Goal: Obtain resource: Obtain resource

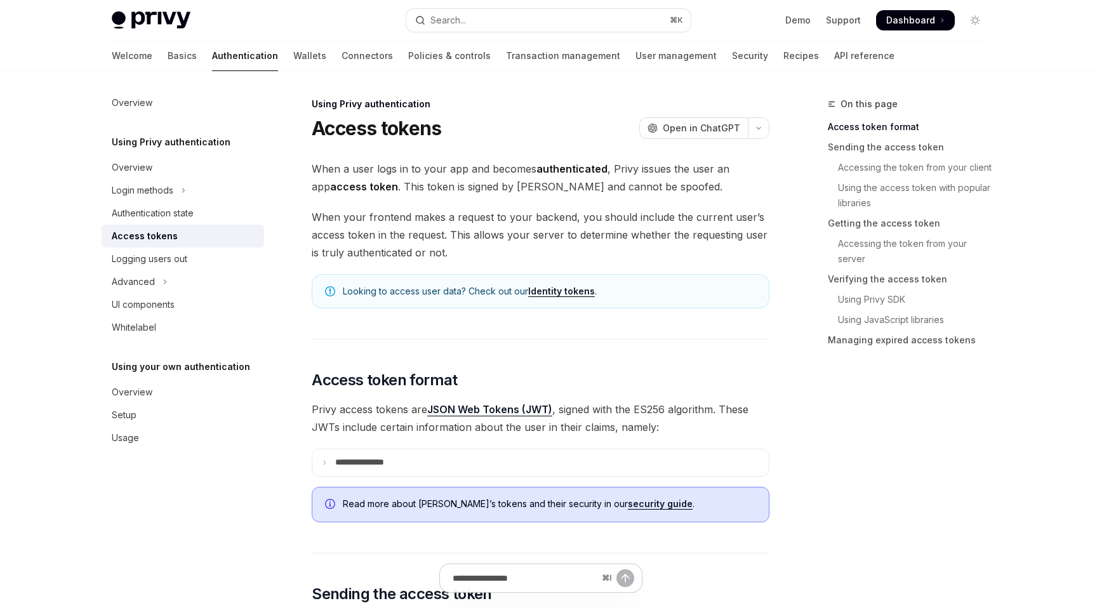
scroll to position [439, 0]
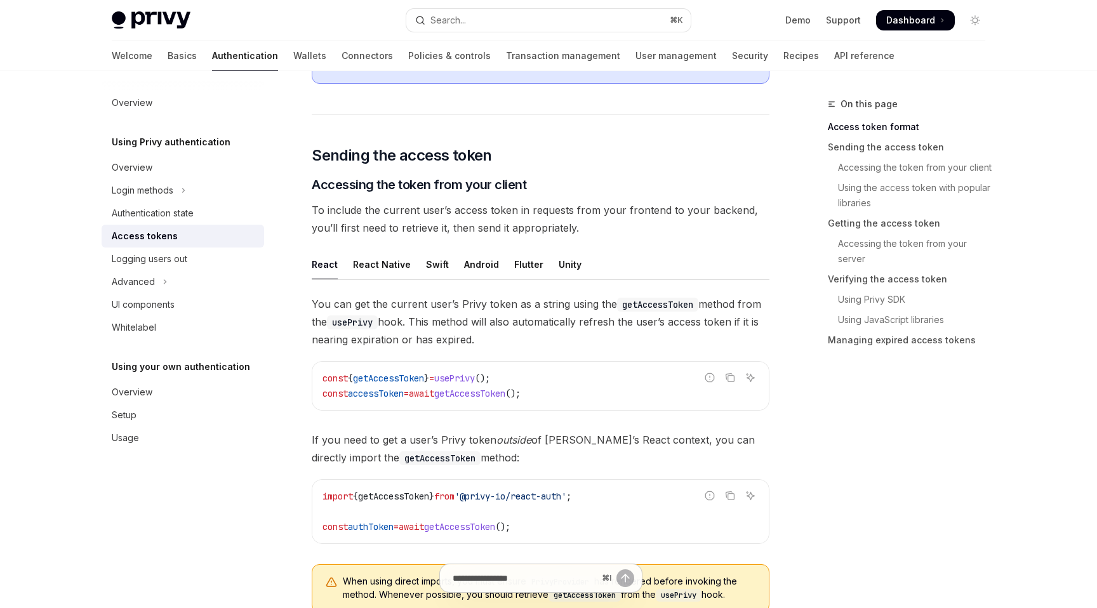
click at [505, 395] on span "getAccessToken" at bounding box center [469, 393] width 71 height 11
copy span "getAccessToken"
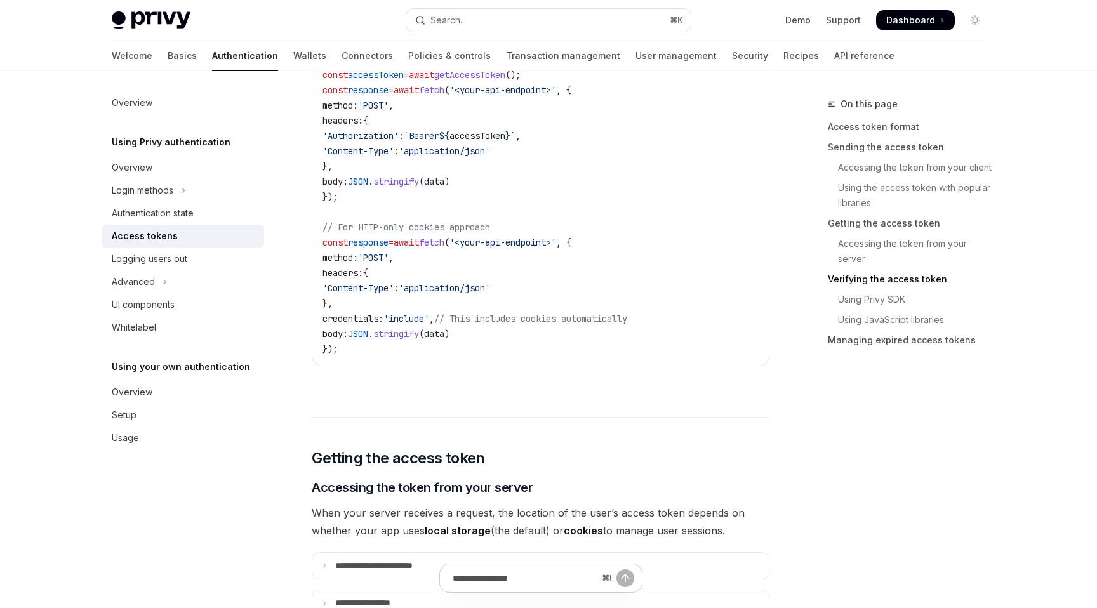
scroll to position [1040, 0]
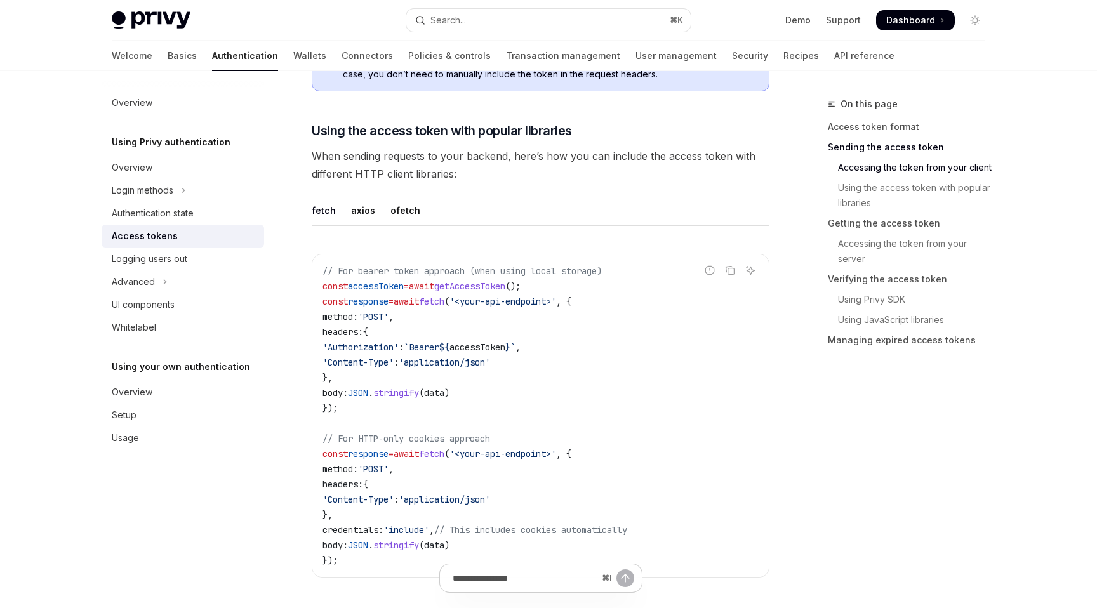
click at [494, 286] on span "getAccessToken" at bounding box center [469, 286] width 71 height 11
copy span "getAccessToken"
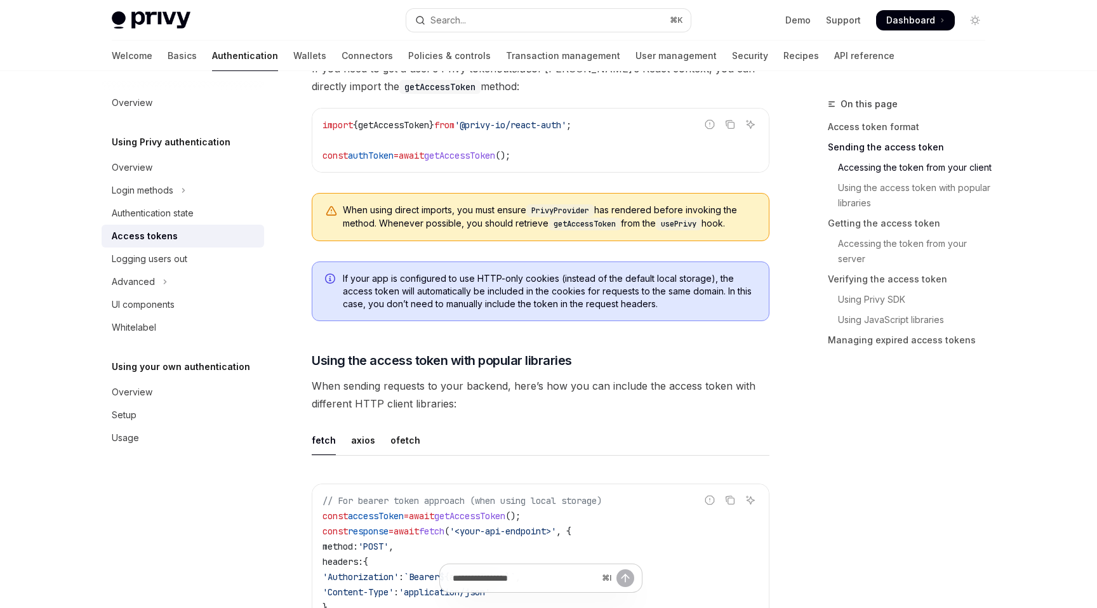
scroll to position [809, 0]
drag, startPoint x: 494, startPoint y: 122, endPoint x: 600, endPoint y: 125, distance: 106.7
click at [566, 125] on span "'@privy-io/react-auth'" at bounding box center [510, 126] width 112 height 11
copy span "@privy-io/react-auth"
